Goal: Obtain resource: Download file/media

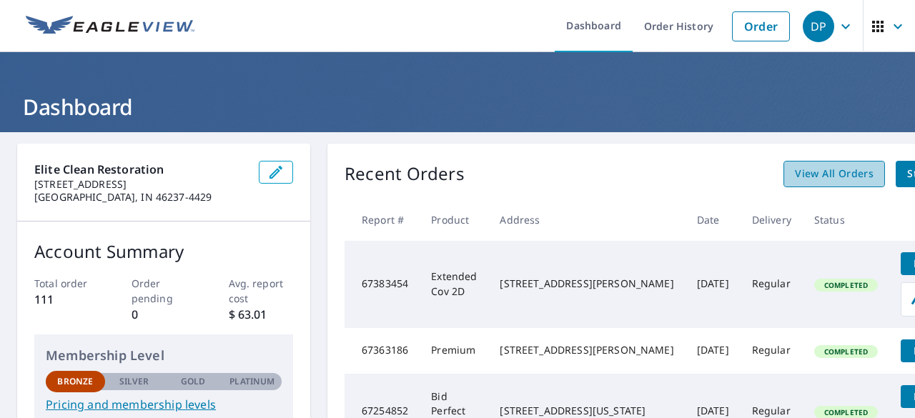
click at [795, 178] on span "View All Orders" at bounding box center [834, 174] width 79 height 18
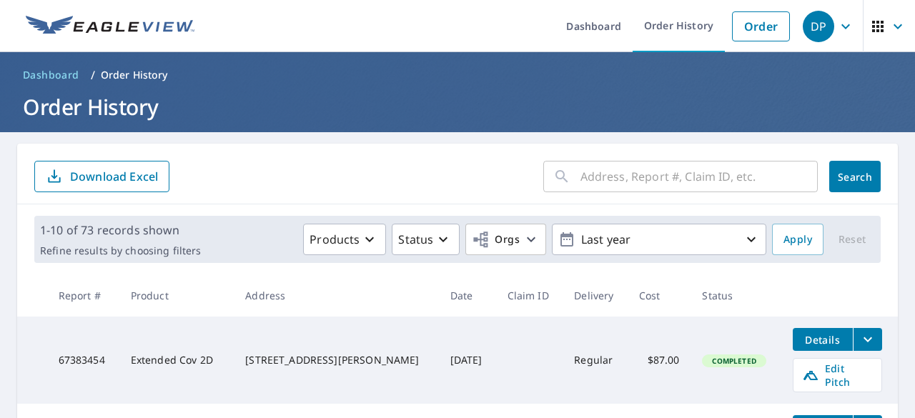
click at [626, 174] on input "text" at bounding box center [698, 177] width 237 height 40
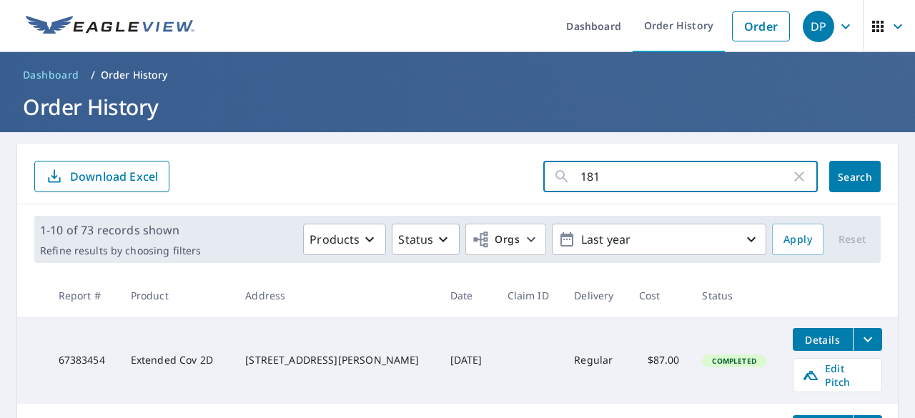
type input "1811"
click button "Search" at bounding box center [854, 176] width 51 height 31
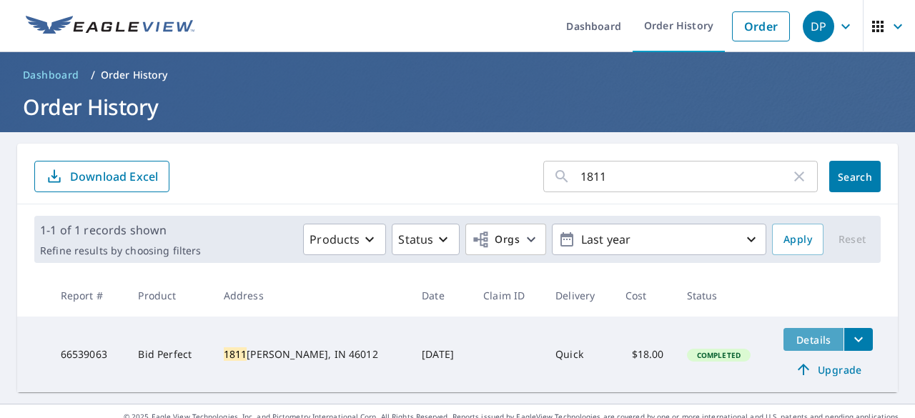
click at [793, 340] on span "Details" at bounding box center [813, 340] width 43 height 14
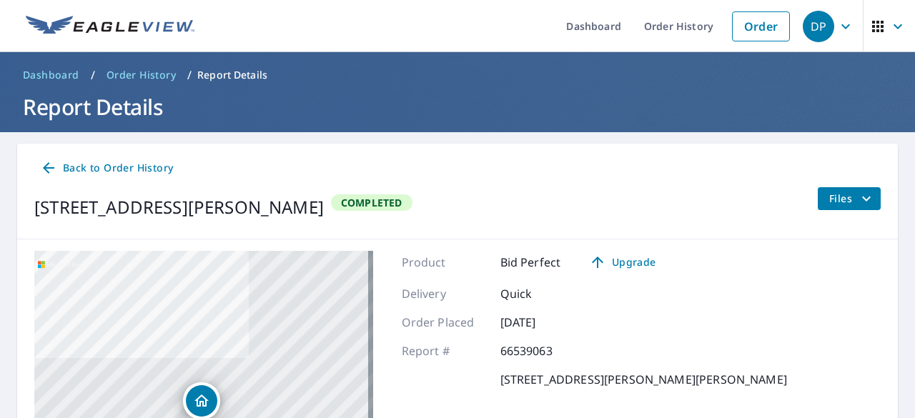
click at [90, 167] on span "Back to Order History" at bounding box center [106, 168] width 133 height 18
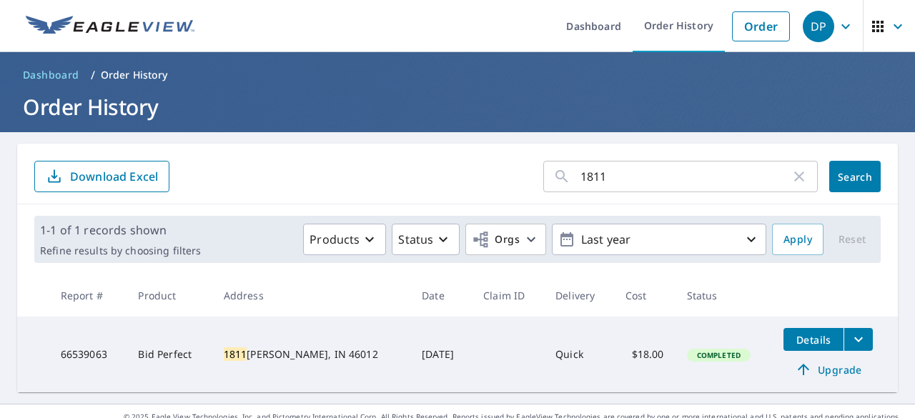
click at [242, 352] on mark "1811" at bounding box center [236, 354] width 24 height 14
click at [176, 351] on td "Bid Perfect" at bounding box center [169, 355] width 85 height 76
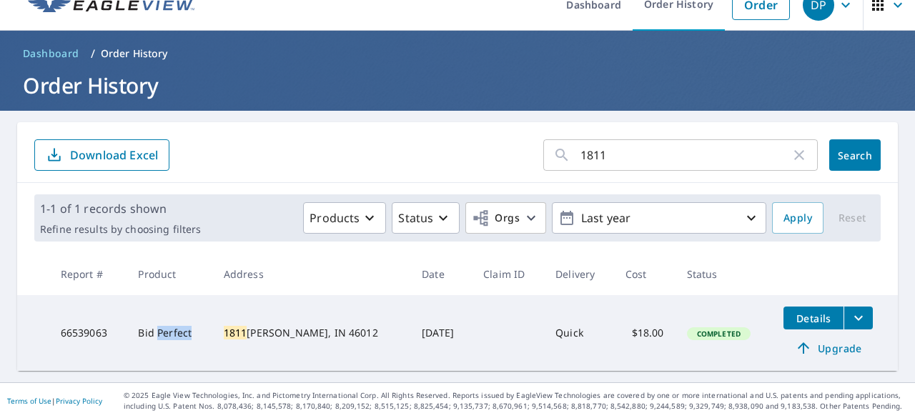
scroll to position [21, 0]
click at [850, 319] on icon "filesDropdownBtn-66539063" at bounding box center [858, 318] width 17 height 17
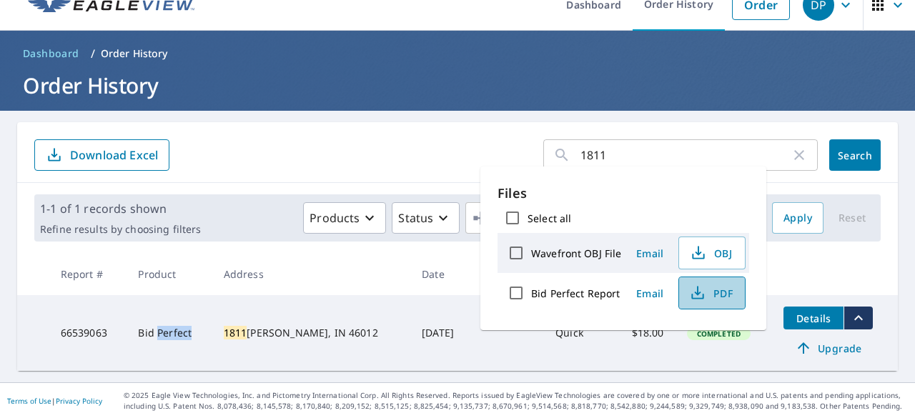
click at [723, 287] on span "PDF" at bounding box center [711, 293] width 46 height 17
click at [707, 299] on span "PDF" at bounding box center [711, 293] width 46 height 17
